Goal: Transaction & Acquisition: Purchase product/service

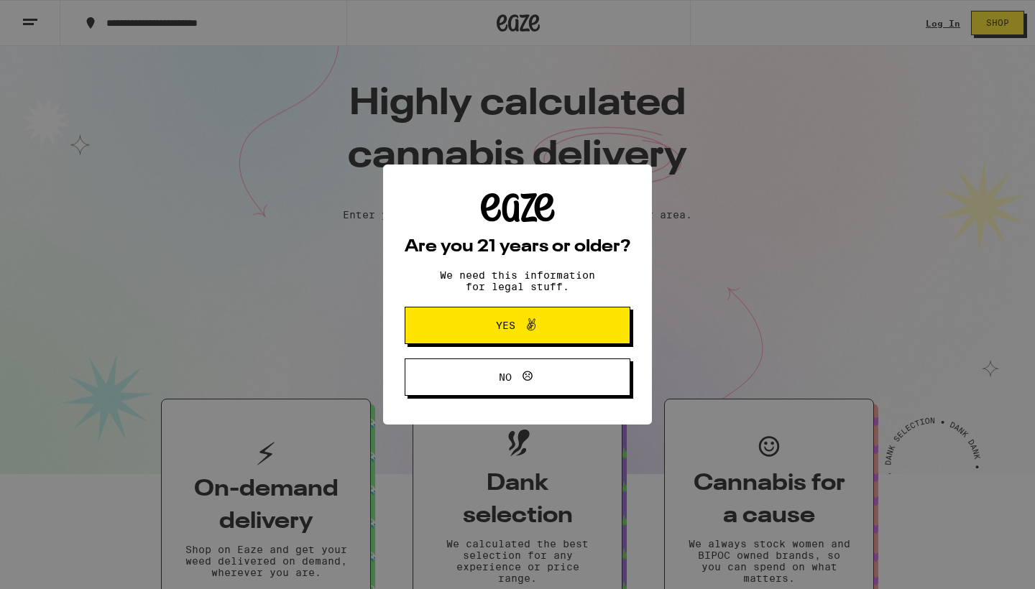
click at [524, 333] on icon at bounding box center [530, 324] width 17 height 17
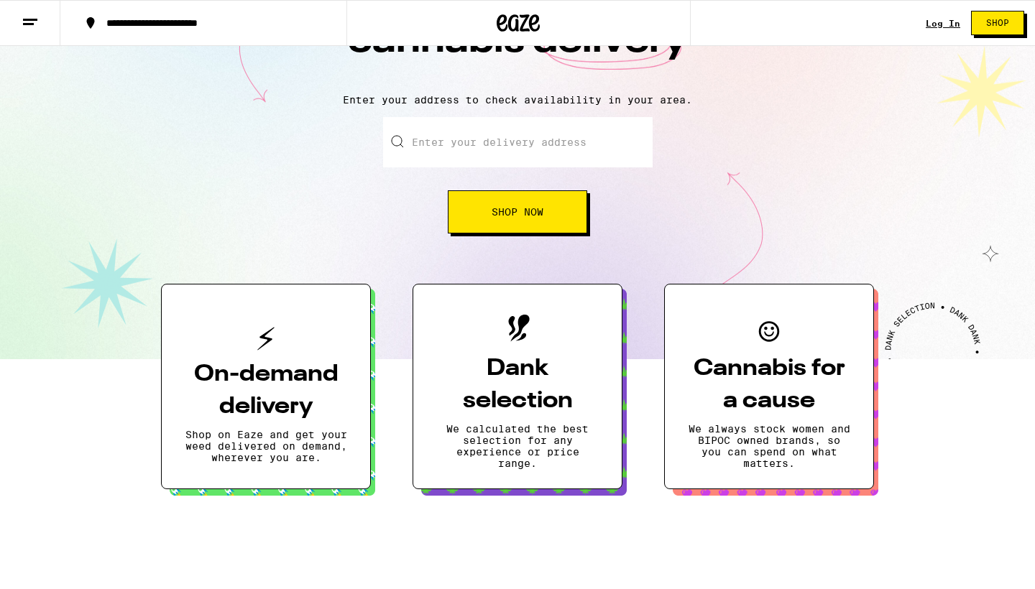
scroll to position [144, 0]
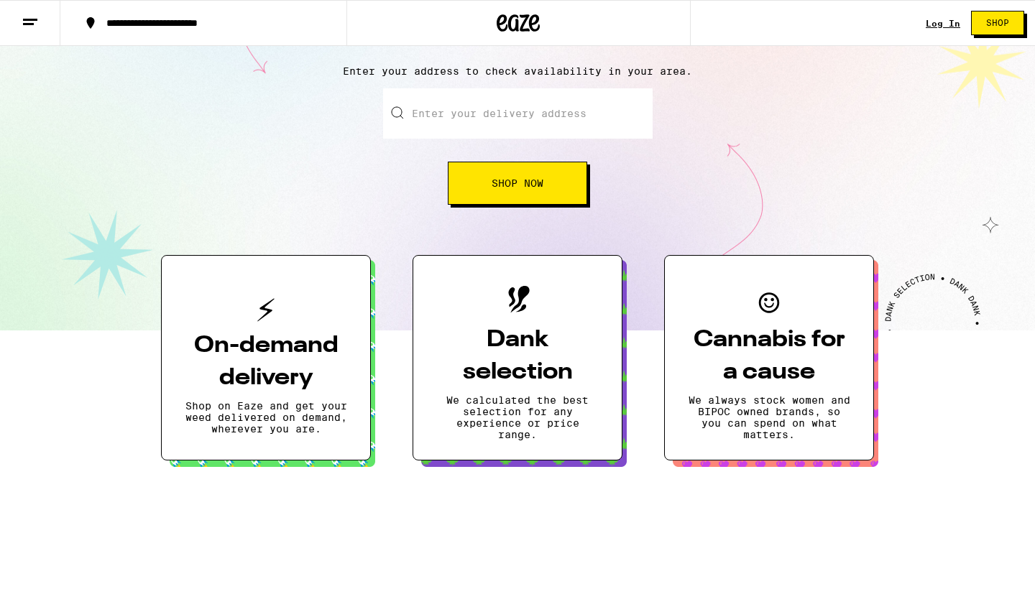
click at [280, 352] on h3 "On-demand delivery" at bounding box center [266, 362] width 162 height 65
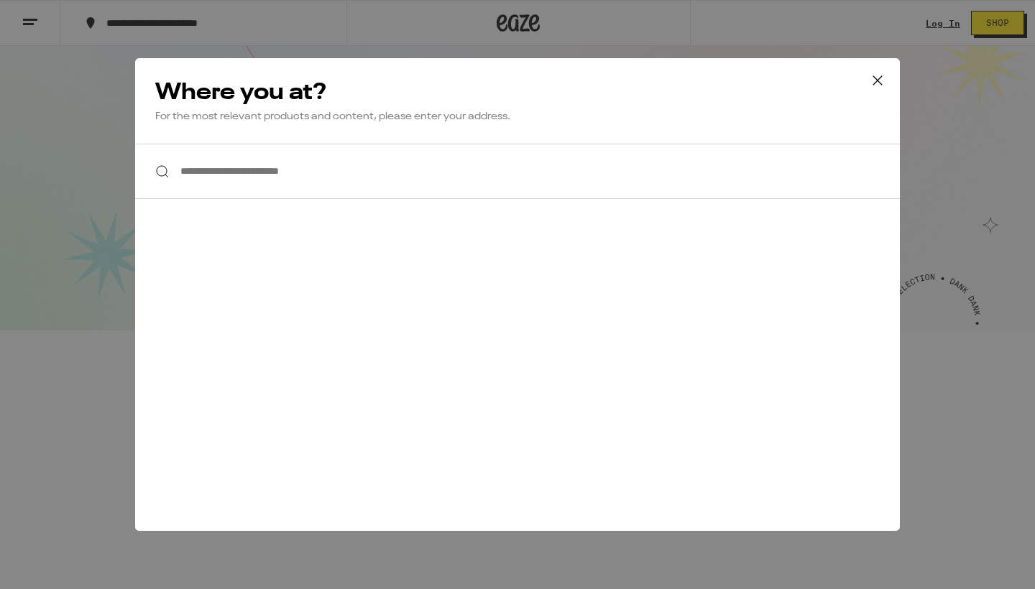
click at [878, 82] on icon at bounding box center [878, 81] width 22 height 22
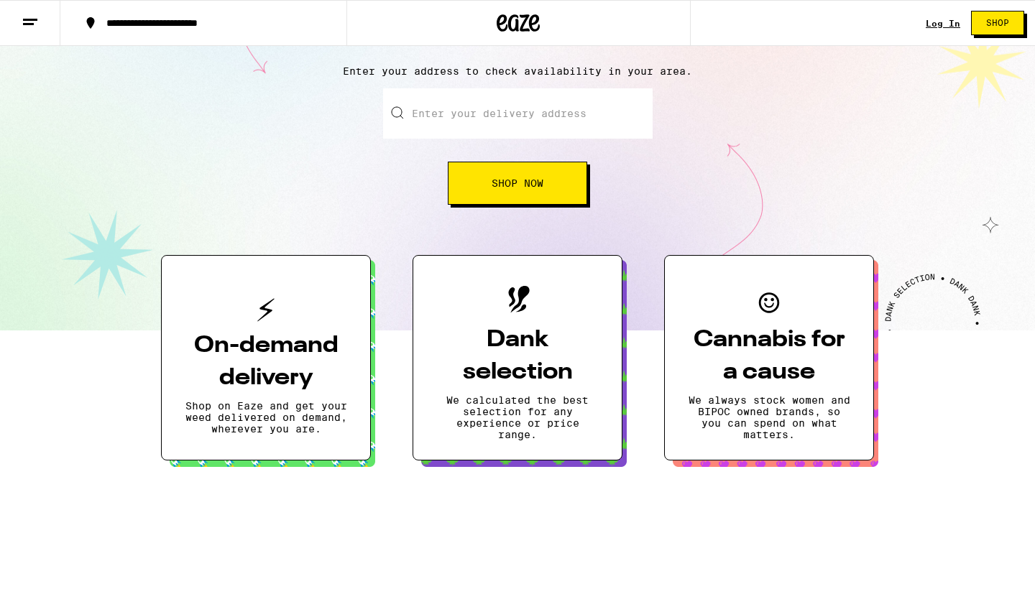
click at [519, 348] on h3 "Dank selection" at bounding box center [517, 356] width 162 height 65
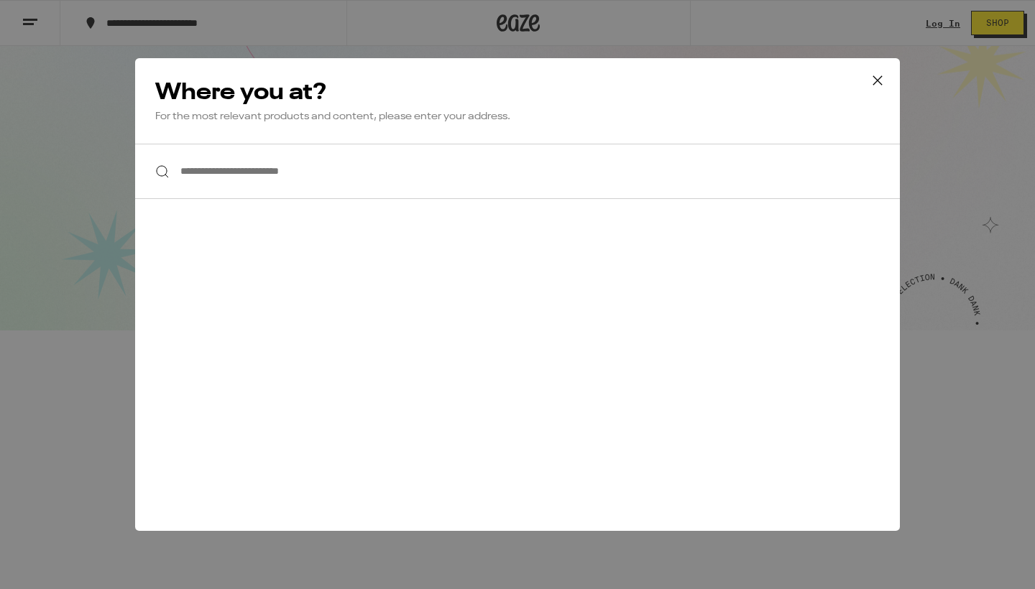
click at [878, 78] on icon at bounding box center [878, 81] width 22 height 22
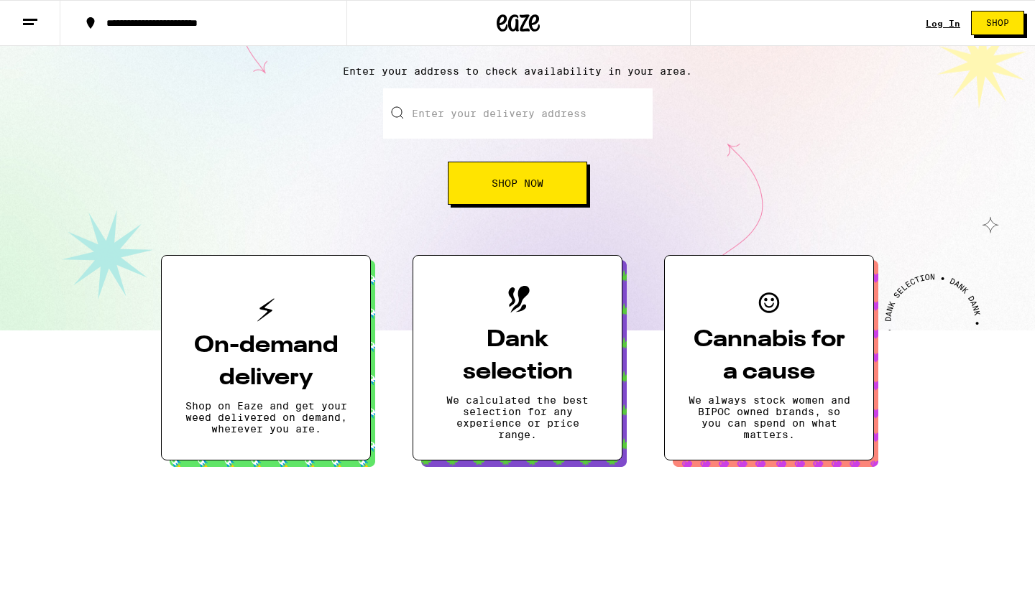
click at [514, 369] on h3 "Dank selection" at bounding box center [517, 356] width 162 height 65
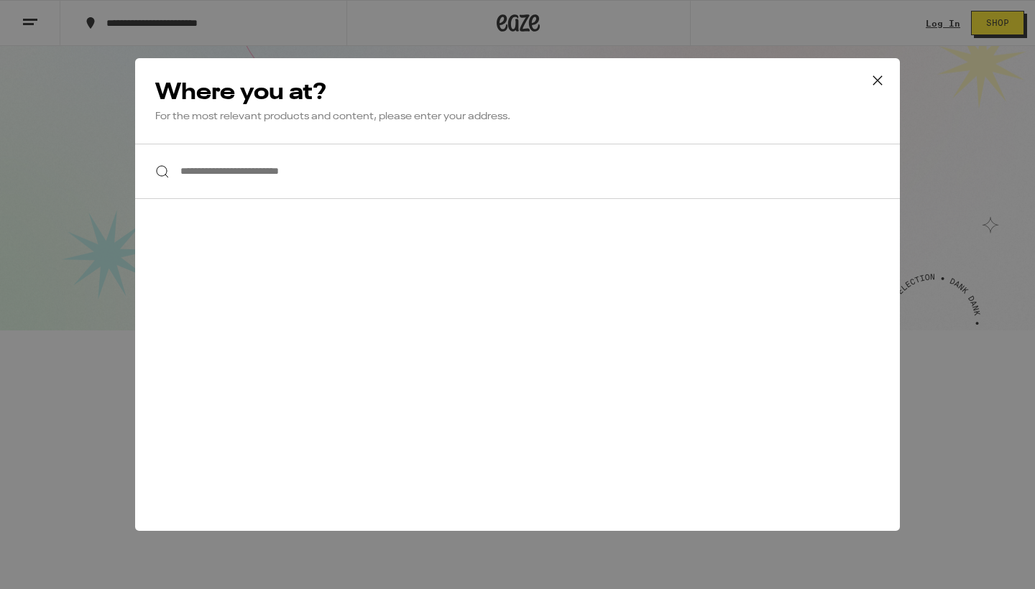
click at [874, 81] on icon at bounding box center [878, 81] width 22 height 22
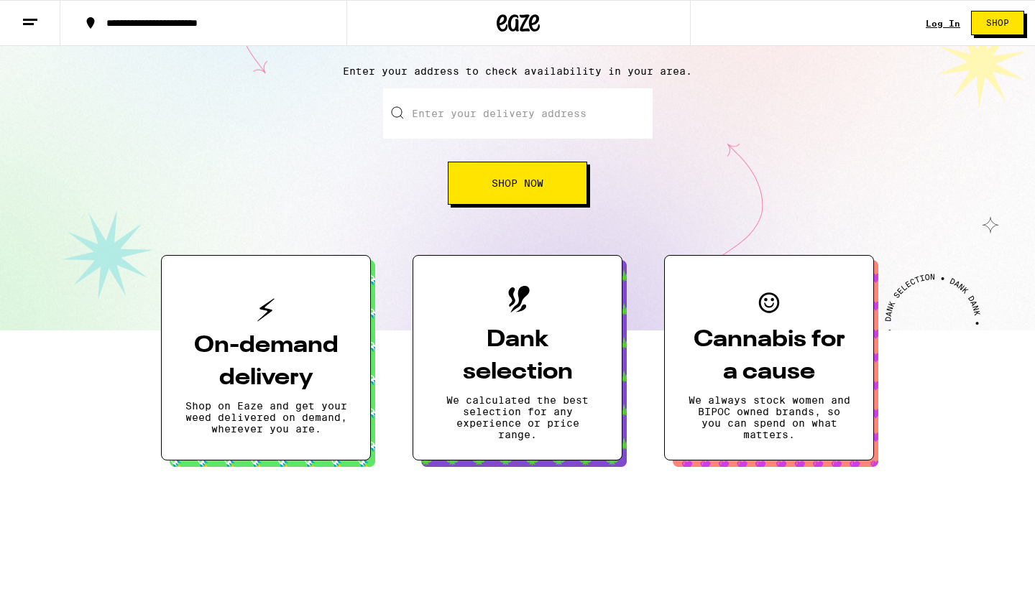
click at [519, 188] on span "Shop Now" at bounding box center [517, 183] width 52 height 10
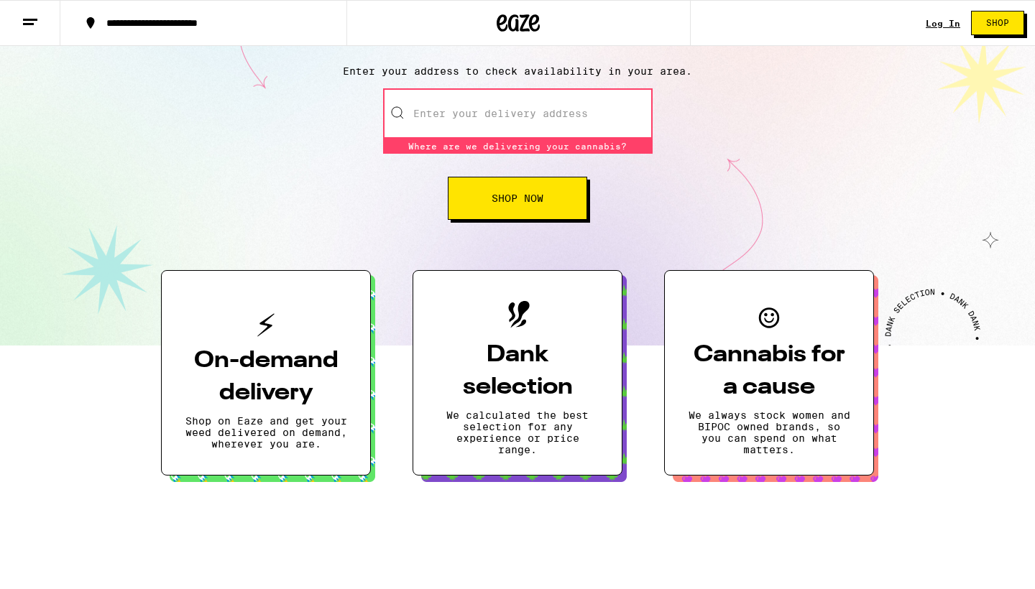
click at [471, 118] on input "Enter your delivery address" at bounding box center [517, 113] width 269 height 50
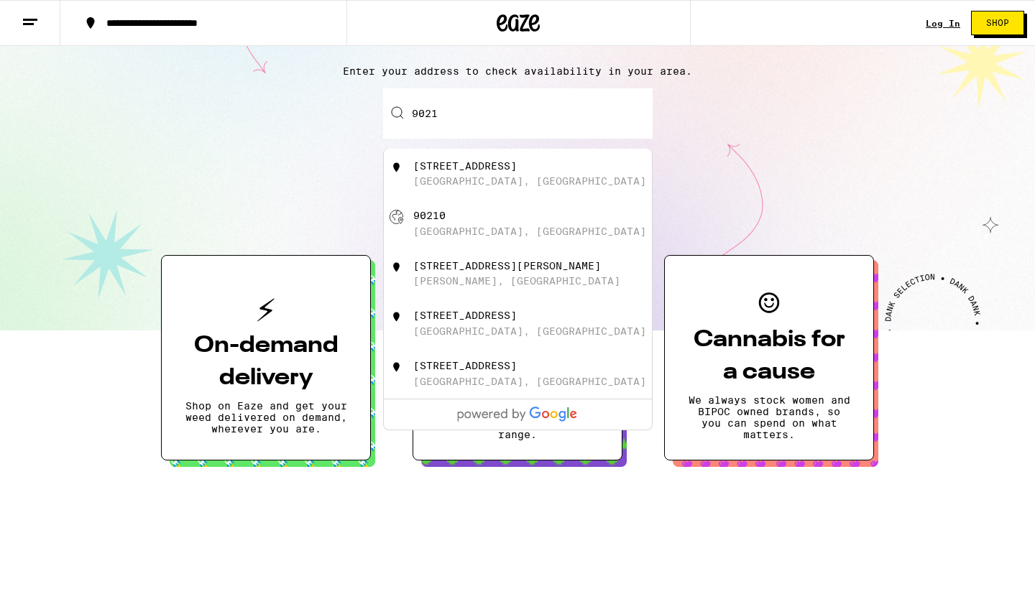
click at [481, 177] on div "[GEOGRAPHIC_DATA], [GEOGRAPHIC_DATA]" at bounding box center [529, 180] width 233 height 11
type input "[STREET_ADDRESS]"
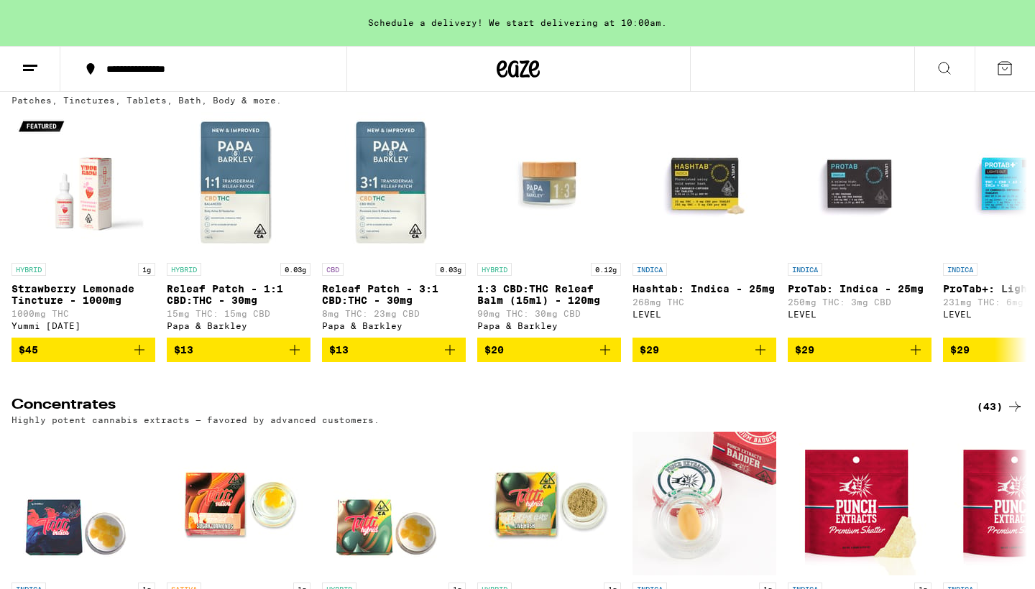
scroll to position [4972, 0]
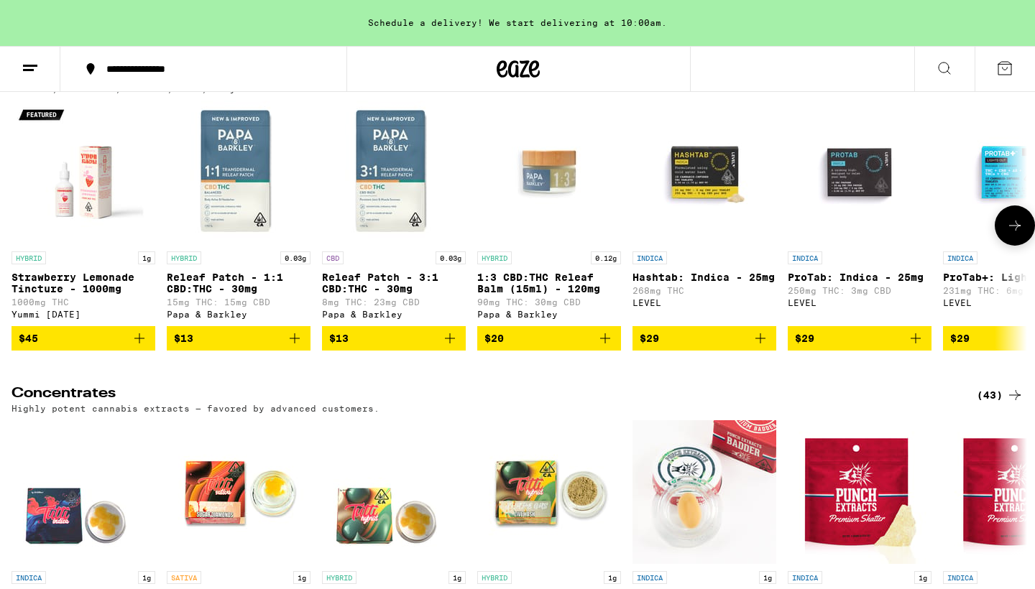
click at [711, 244] on img "Open page for Hashtab: Indica - 25mg from LEVEL" at bounding box center [704, 173] width 144 height 144
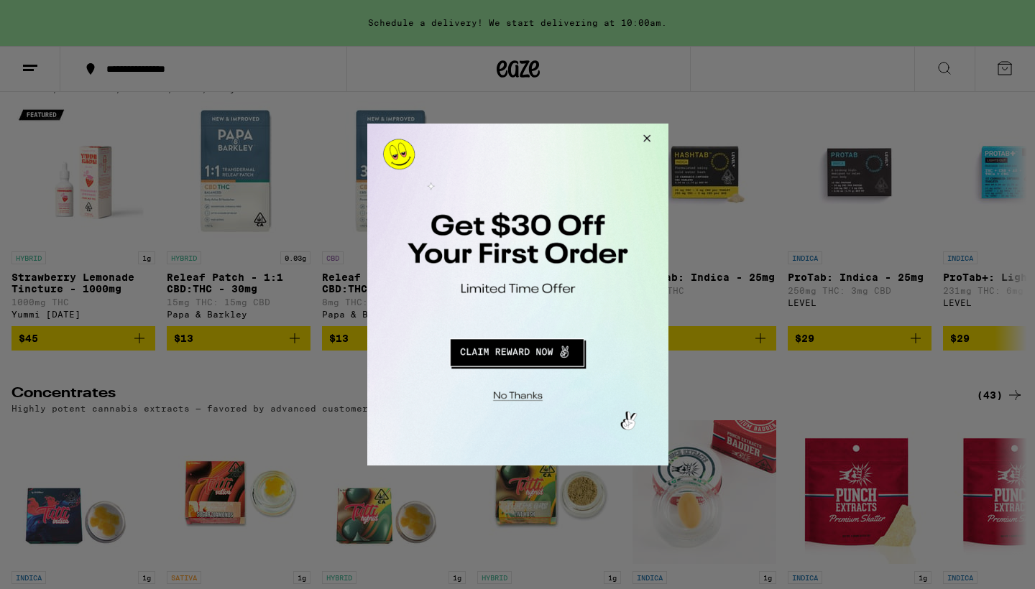
click at [646, 138] on button "Close Modal" at bounding box center [643, 141] width 39 height 34
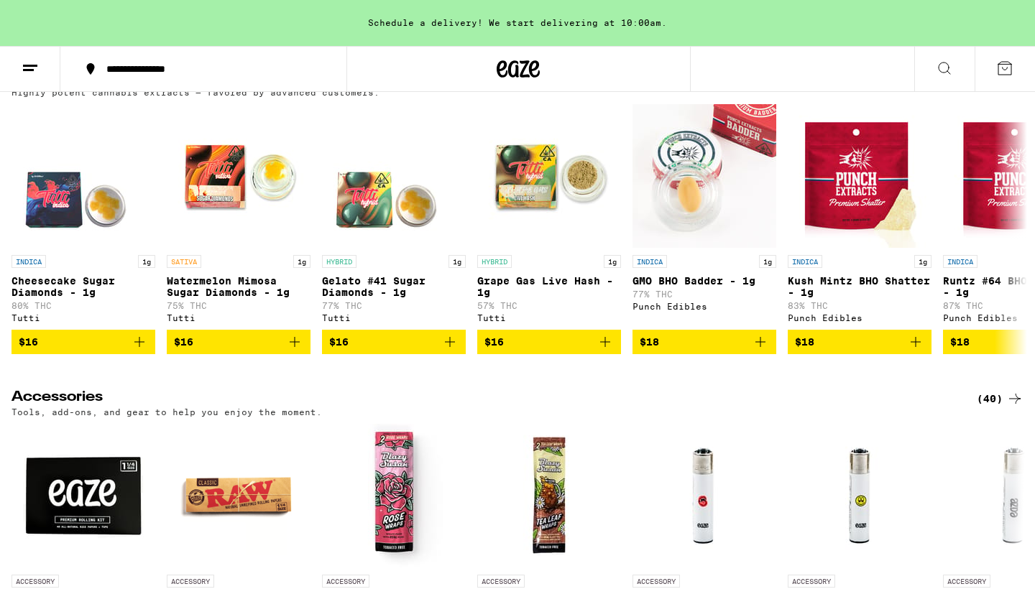
scroll to position [5317, 0]
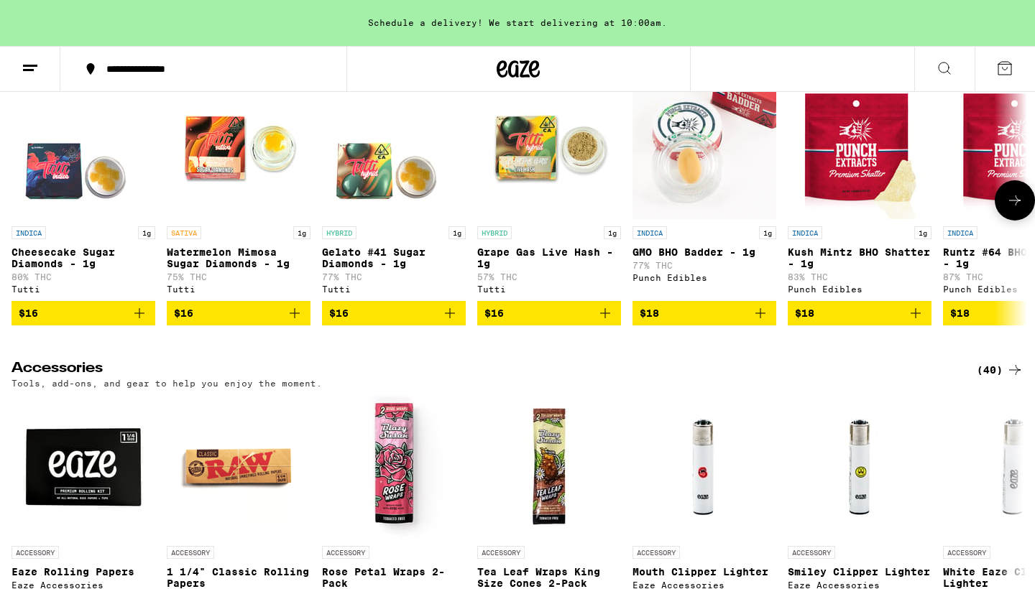
click at [375, 219] on img "Open page for Gelato #41 Sugar Diamonds - 1g from Tutti" at bounding box center [394, 147] width 144 height 144
click at [47, 219] on img "Open page for Cheesecake Sugar Diamonds - 1g from Tutti" at bounding box center [83, 147] width 144 height 144
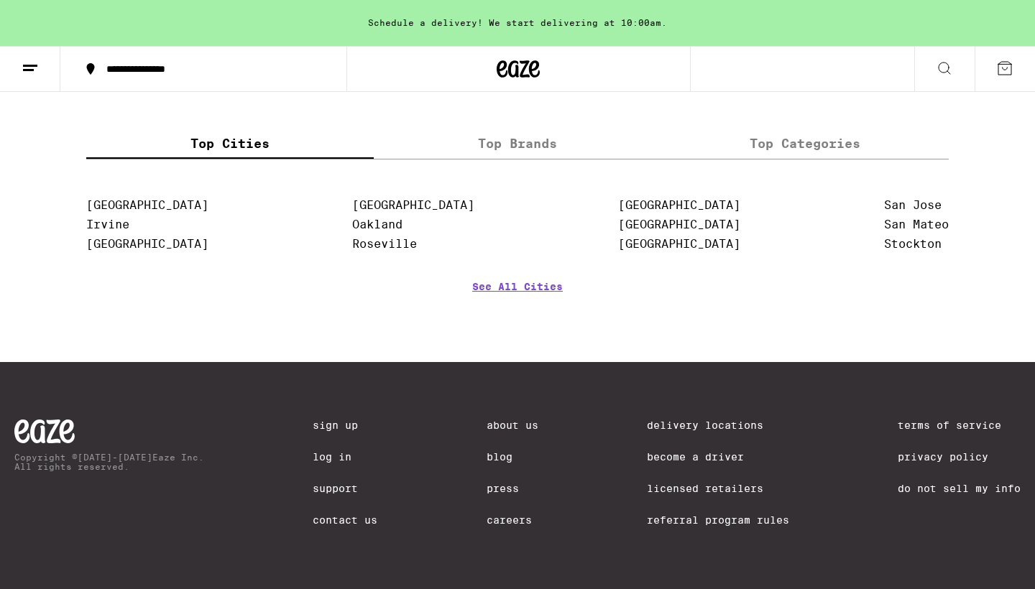
scroll to position [5921, 0]
click at [394, 212] on link "[GEOGRAPHIC_DATA]" at bounding box center [413, 205] width 122 height 14
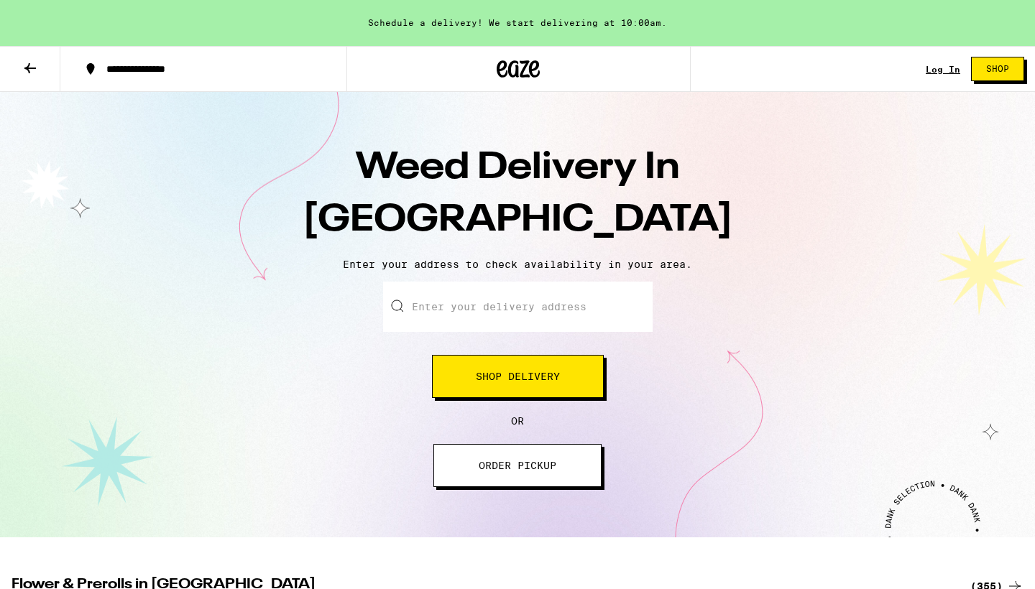
click at [518, 468] on span "ORDER PICKUP" at bounding box center [518, 466] width 78 height 10
